Goal: Information Seeking & Learning: Understand process/instructions

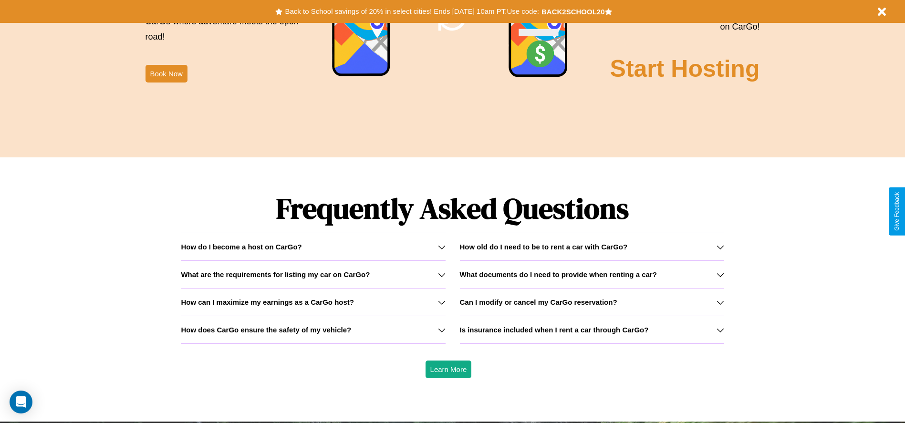
scroll to position [1368, 0]
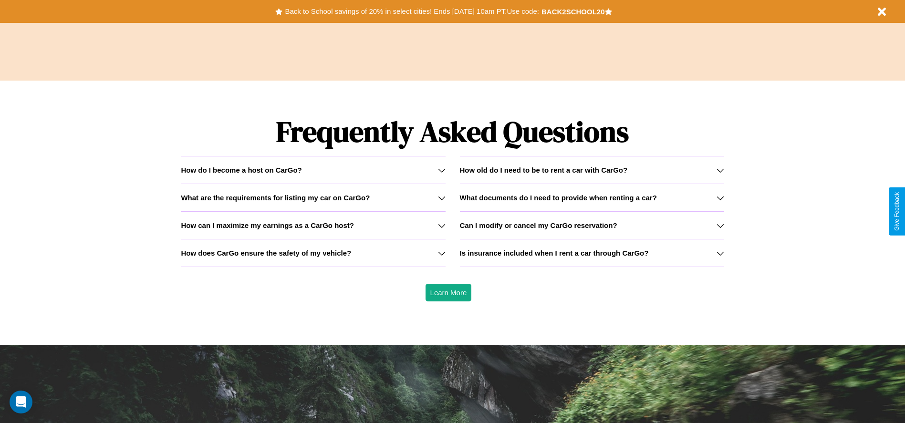
click at [441, 253] on icon at bounding box center [442, 253] width 8 height 8
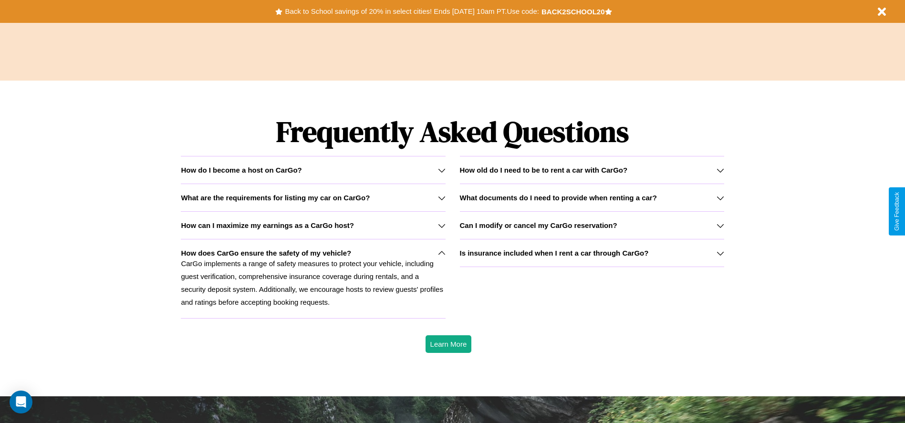
click at [313, 197] on h3 "What are the requirements for listing my car on CarGo?" at bounding box center [275, 198] width 189 height 8
click at [591, 197] on h3 "What documents do I need to provide when renting a car?" at bounding box center [558, 198] width 197 height 8
click at [313, 197] on h3 "What are the requirements for listing my car on CarGo?" at bounding box center [275, 198] width 189 height 8
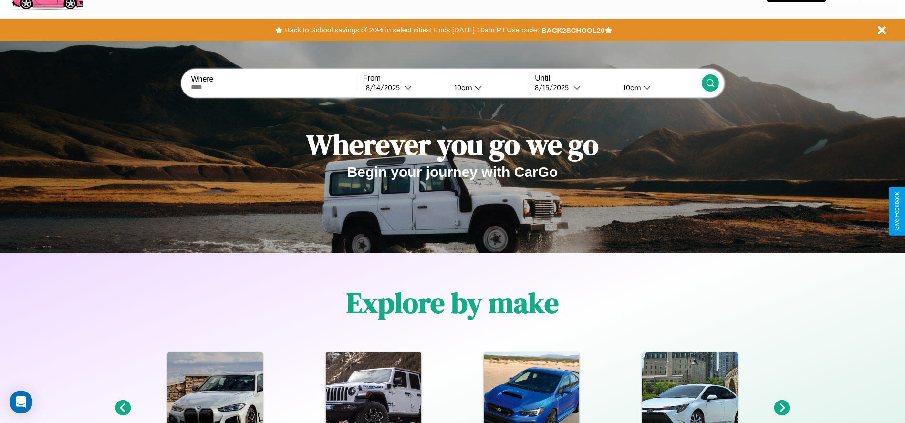
scroll to position [0, 0]
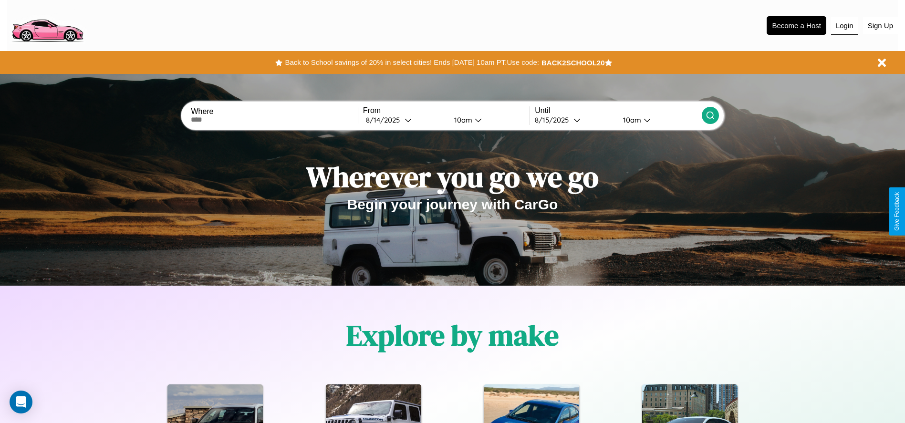
click at [844, 25] on button "Login" at bounding box center [844, 26] width 27 height 18
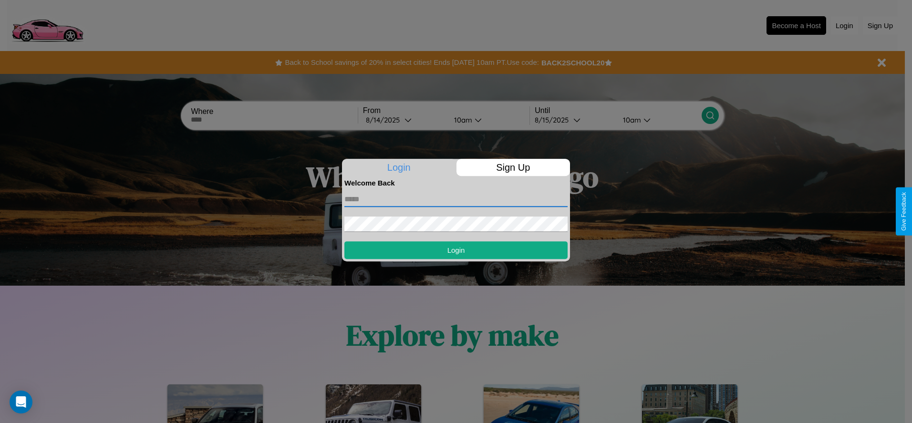
click at [456, 199] on input "text" at bounding box center [455, 199] width 223 height 15
type input "**********"
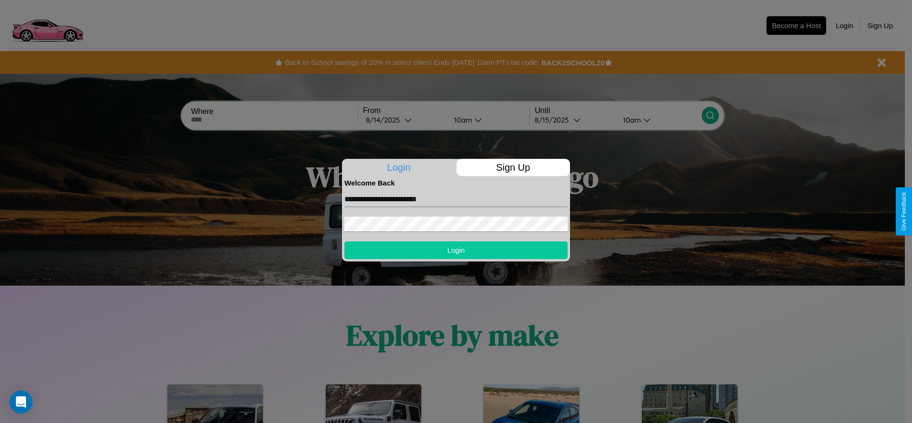
click at [456, 250] on button "Login" at bounding box center [455, 250] width 223 height 18
